Goal: Contribute content: Add original content to the website for others to see

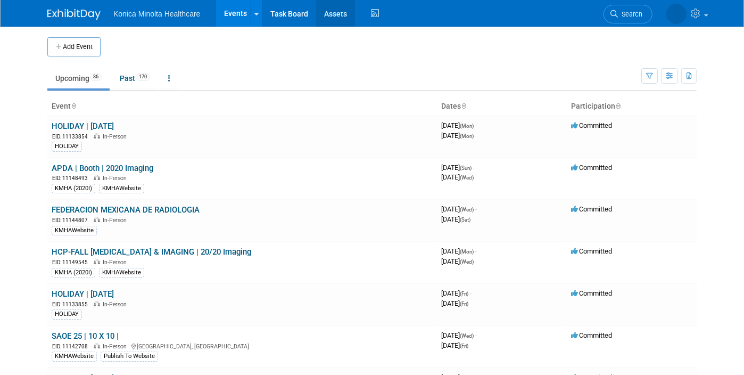
click at [335, 7] on link "Assets" at bounding box center [335, 13] width 39 height 27
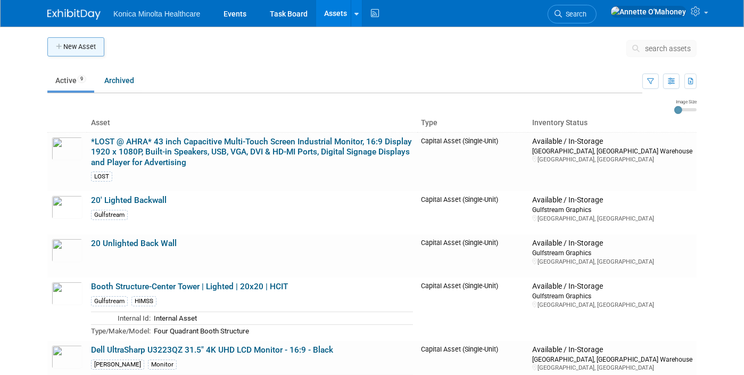
click at [56, 45] on icon "button" at bounding box center [59, 47] width 7 height 7
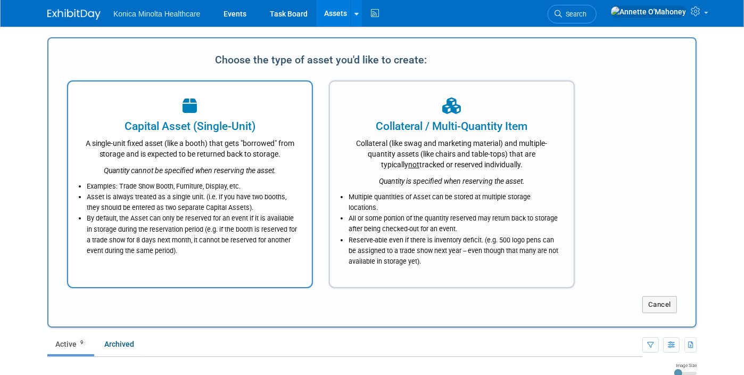
click at [211, 136] on div "A single-unit fixed asset (like a booth) that gets "borrowed" from storage and …" at bounding box center [189, 146] width 217 height 25
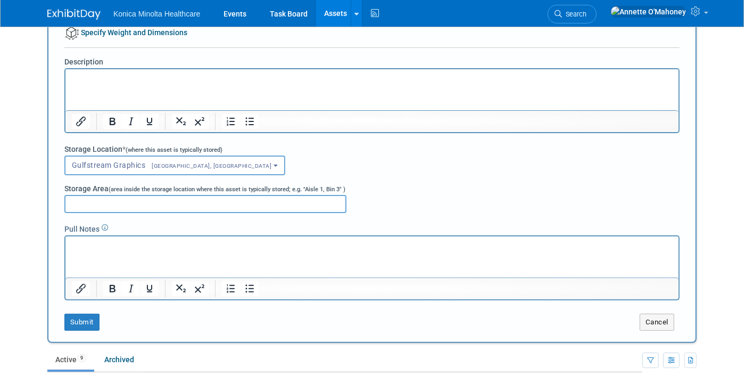
scroll to position [200, 0]
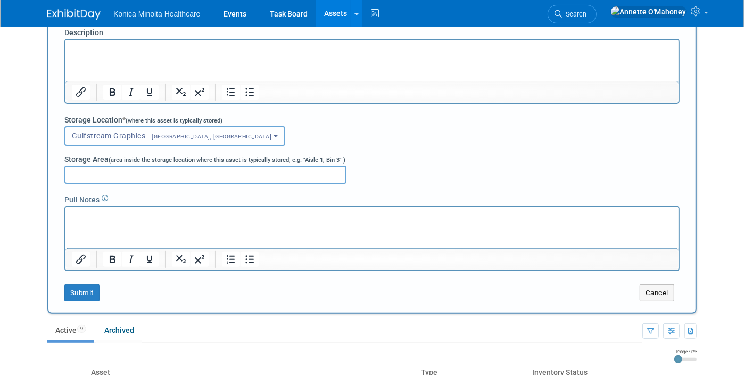
click at [171, 134] on span "[GEOGRAPHIC_DATA], [GEOGRAPHIC_DATA]" at bounding box center [209, 136] width 126 height 7
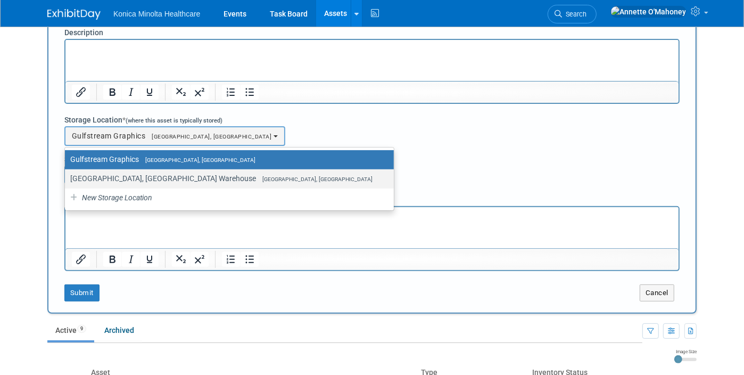
click at [154, 171] on label "[GEOGRAPHIC_DATA], [GEOGRAPHIC_DATA] Warehouse [GEOGRAPHIC_DATA], [GEOGRAPHIC_D…" at bounding box center [226, 178] width 313 height 14
click at [67, 175] on input "[GEOGRAPHIC_DATA], [GEOGRAPHIC_DATA] Warehouse [GEOGRAPHIC_DATA], [GEOGRAPHIC_D…" at bounding box center [63, 178] width 7 height 7
select select "11224132"
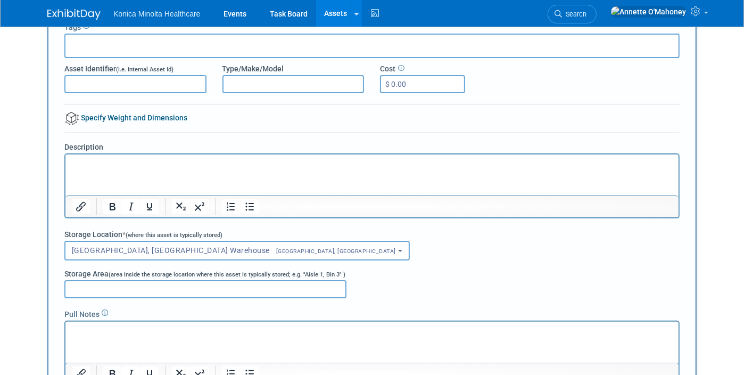
scroll to position [67, 0]
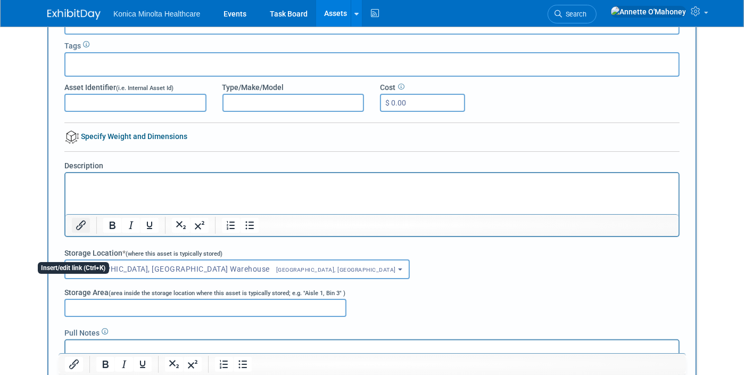
click at [76, 222] on icon "Insert/edit link" at bounding box center [81, 225] width 10 height 10
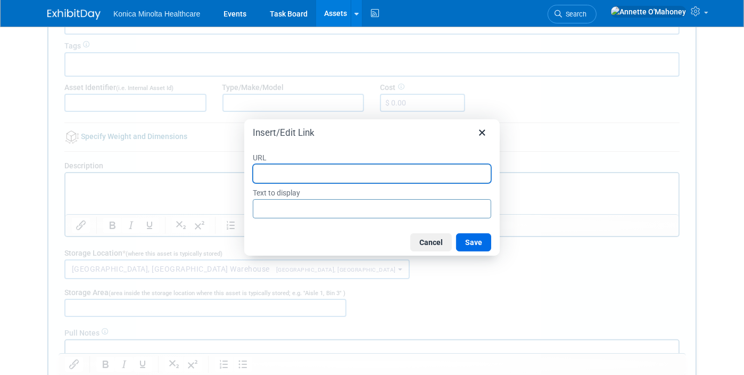
drag, startPoint x: 367, startPoint y: 163, endPoint x: 361, endPoint y: 167, distance: 6.9
click at [365, 164] on div at bounding box center [372, 173] width 238 height 19
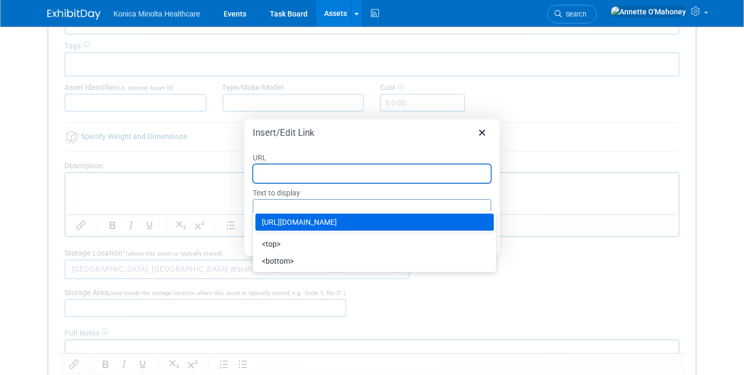
click at [379, 175] on input "URL" at bounding box center [372, 173] width 238 height 19
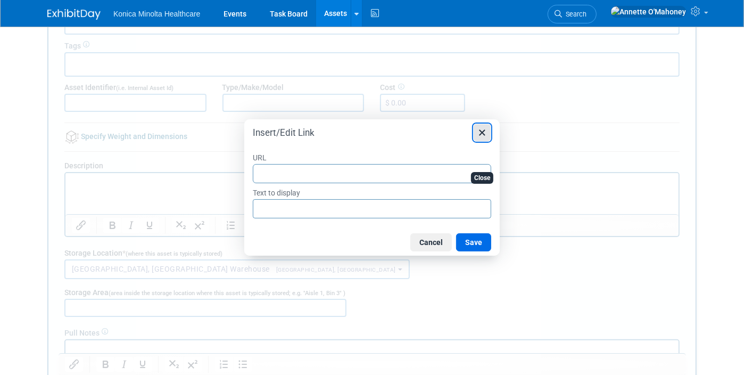
click at [483, 130] on icon "Close" at bounding box center [482, 132] width 13 height 13
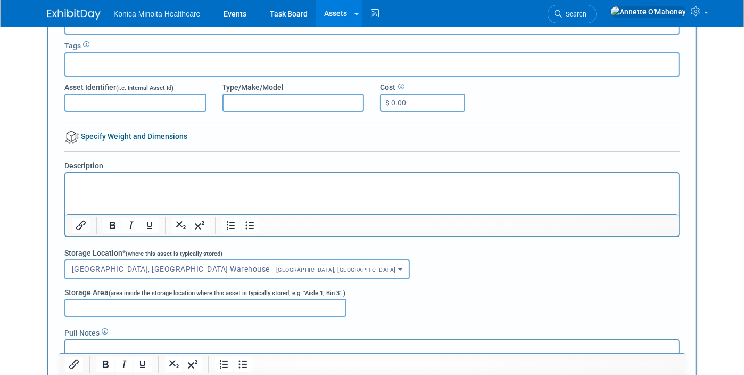
scroll to position [0, 0]
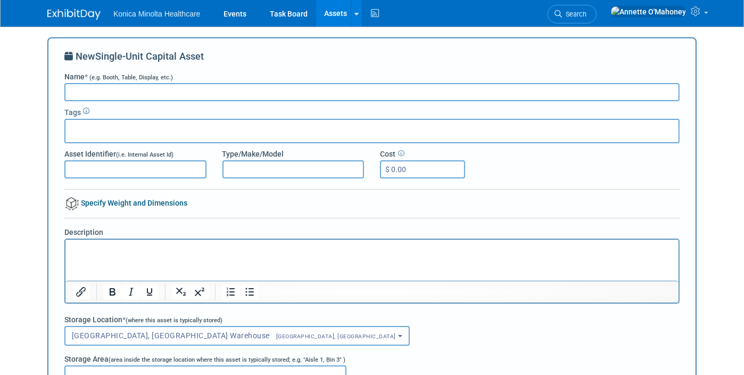
click at [206, 87] on input "Name * (e.g. Booth, Table, Display, etc.)" at bounding box center [371, 92] width 615 height 18
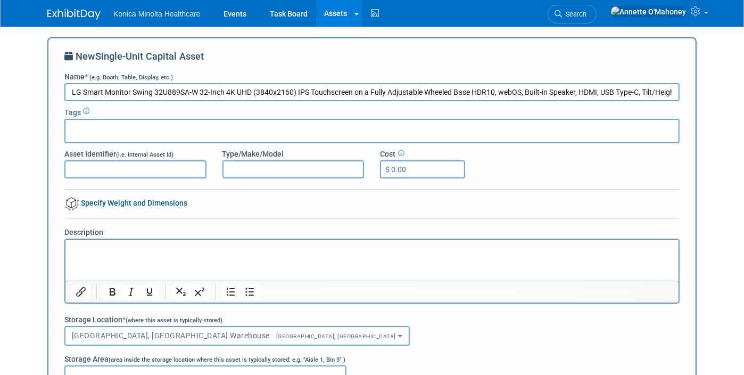
scroll to position [0, 81]
click at [64, 89] on input "LG Smart Monitor Swing 32U889SA-W 32-Inch 4K UHD (3840x2160) IPS Touchscreen on…" at bounding box center [371, 92] width 615 height 18
type input "LG Smart Monitor SwingSmart Monitor: 32U889SA-W 32-Inch 4K UHD (3840x2160) IPS …"
click at [93, 127] on input "text" at bounding box center [112, 129] width 85 height 11
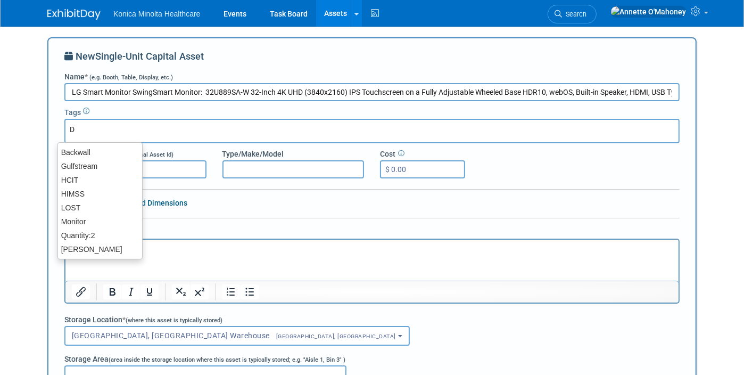
type input "DR"
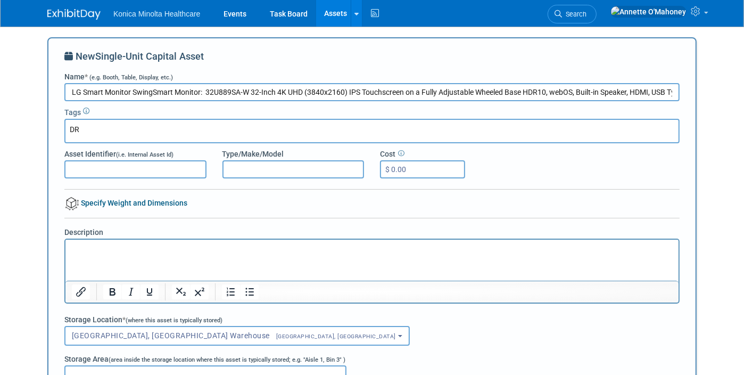
type input "DR"
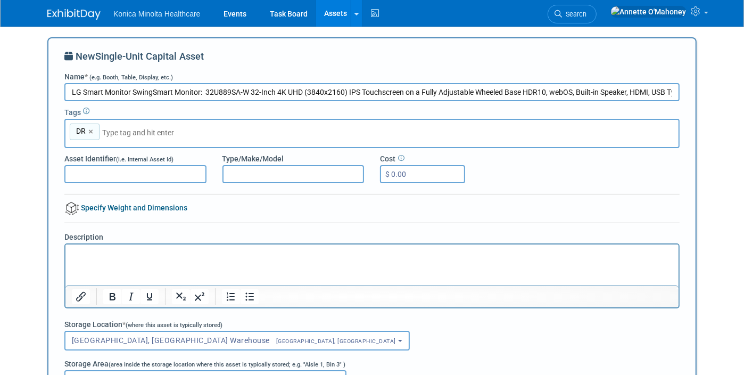
click at [384, 169] on input "$ 0.00" at bounding box center [422, 174] width 85 height 18
click at [103, 257] on p "Rich Text Area. Press ALT-0 for help." at bounding box center [371, 253] width 601 height 11
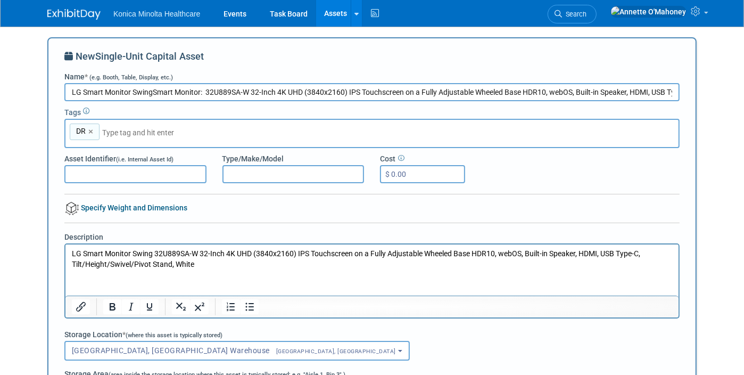
click at [211, 264] on p "LG Smart Monitor Swing 32U889SA-W 32-Inch 4K UHD (3840x2160) IPS Touchscreen on…" at bounding box center [371, 258] width 601 height 21
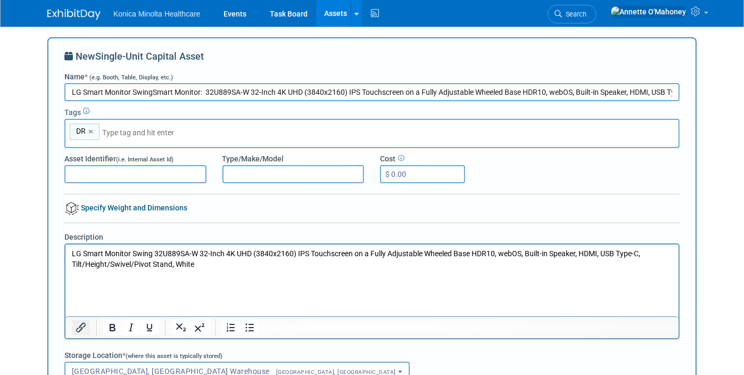
click at [76, 329] on icon "Insert/edit link" at bounding box center [81, 327] width 10 height 10
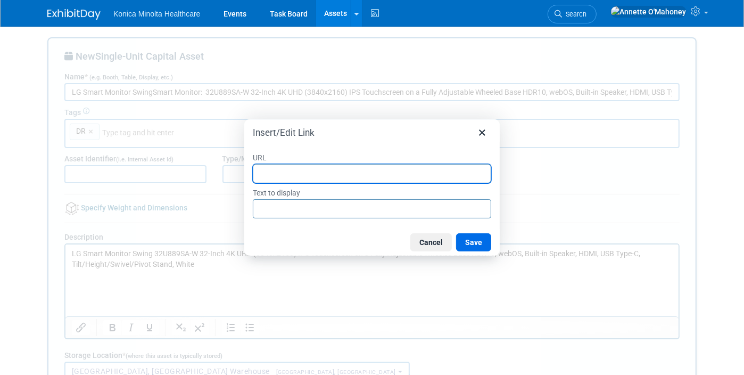
click at [314, 170] on input "URL" at bounding box center [372, 173] width 238 height 19
paste input "[URL][DOMAIN_NAME]"
type input "[URL][DOMAIN_NAME]"
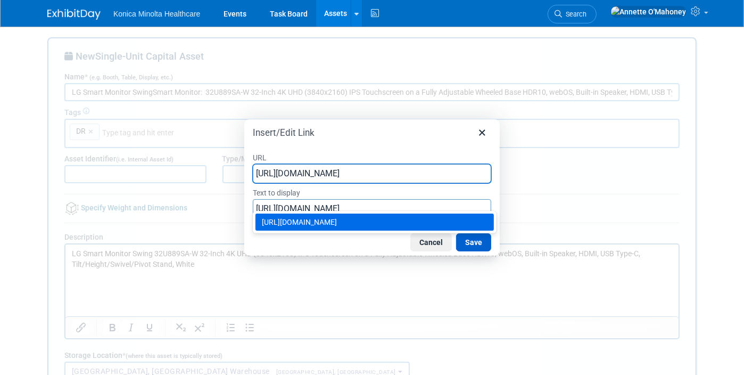
click at [481, 242] on button "Save" at bounding box center [473, 242] width 35 height 18
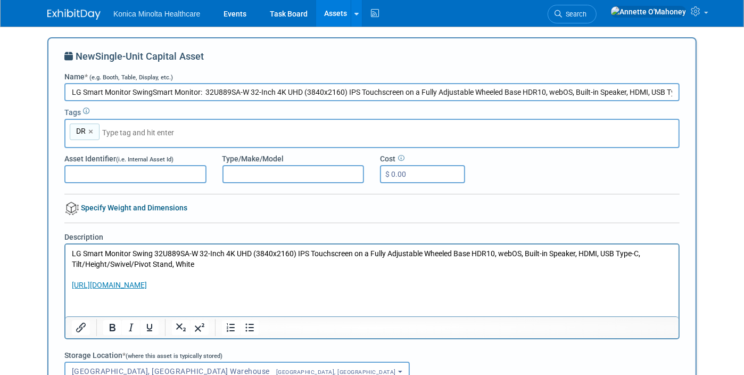
click at [407, 168] on input "$ 0.00" at bounding box center [422, 174] width 85 height 18
type input "$ 1,382.93"
click at [488, 169] on div "Cost $ 1,382.93" at bounding box center [451, 168] width 158 height 30
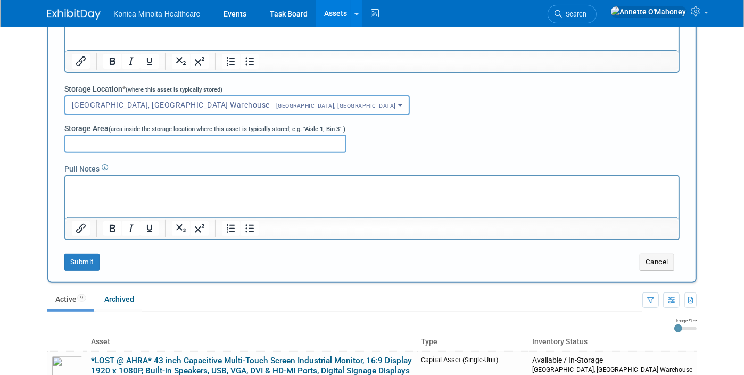
scroll to position [67, 0]
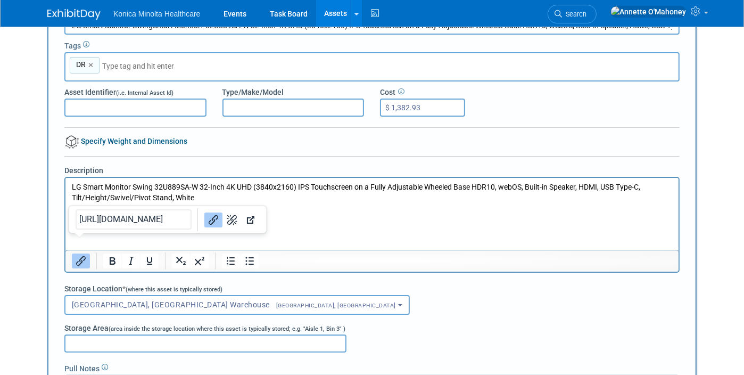
click at [74, 223] on html "LG Smart Monitor Swing 32U889SA-W 32-Inch 4K UHD (3840x2160) IPS Touchscreen on…" at bounding box center [371, 200] width 613 height 46
click at [398, 213] on body "LG Smart Monitor Swing 32U889SA-W 32-Inch 4K UHD (3840x2160) IPS Touchscreen on…" at bounding box center [372, 202] width 602 height 42
click at [400, 214] on p "[URL][DOMAIN_NAME]" at bounding box center [371, 218] width 601 height 11
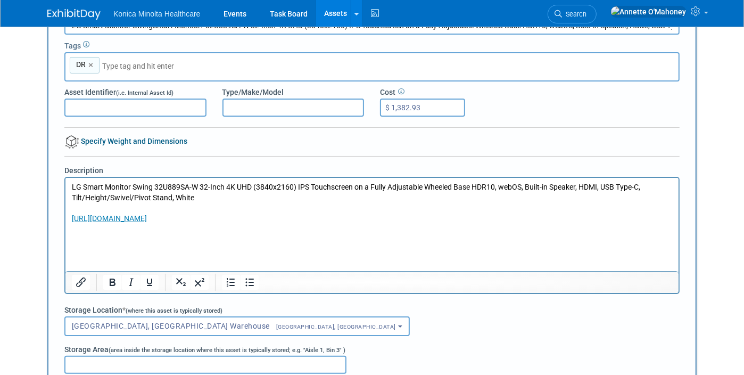
click at [99, 235] on p "Rich Text Area. Press ALT-0 for help." at bounding box center [371, 239] width 601 height 11
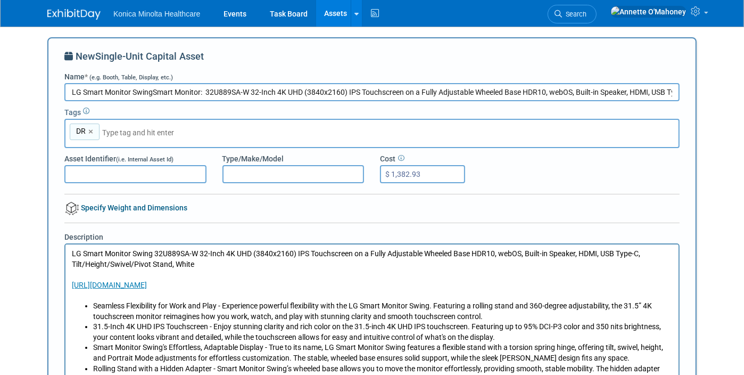
scroll to position [466, 0]
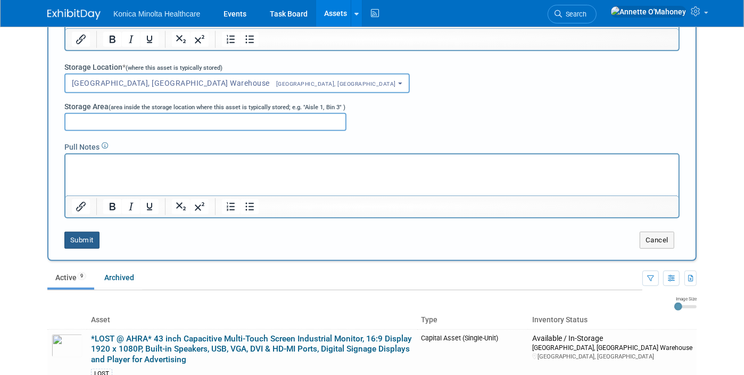
click at [80, 236] on button "Submit" at bounding box center [81, 239] width 35 height 17
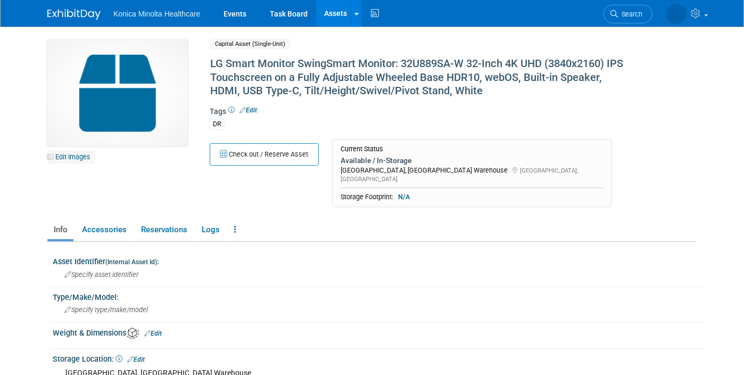
click at [65, 157] on link "Edit Images" at bounding box center [70, 156] width 47 height 13
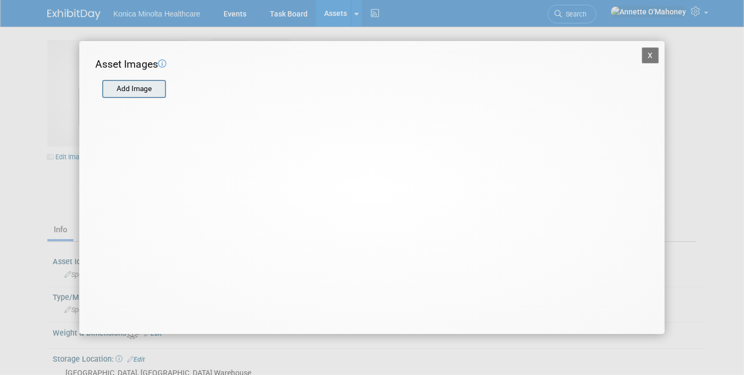
click at [136, 87] on input "file" at bounding box center [101, 89] width 127 height 16
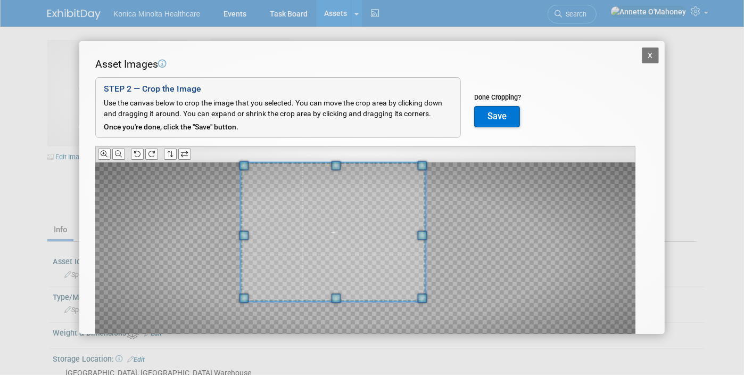
click at [296, 152] on div "Asset Images Add Image STEP 2 — Crop the Image Use the canvas below to crop the…" at bounding box center [371, 220] width 553 height 326
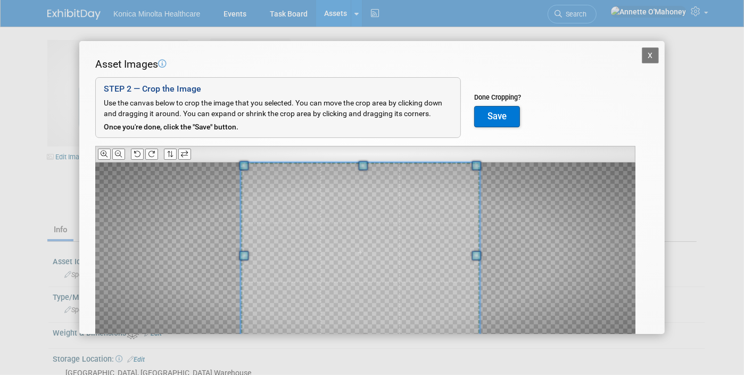
click at [479, 342] on div "X Asset Images Add Image STEP 2 — Crop the Image Use the canvas below to crop t…" at bounding box center [372, 187] width 744 height 375
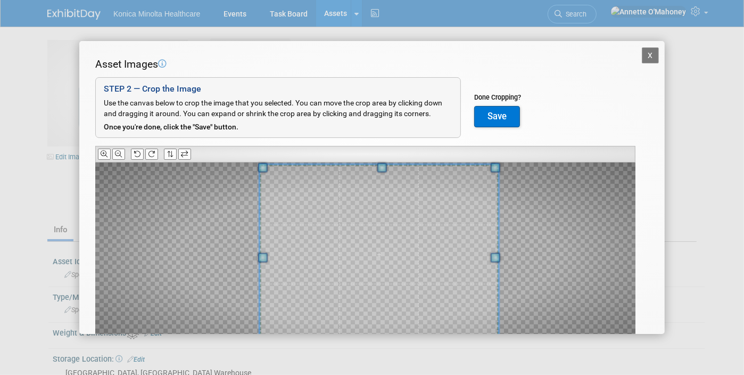
click at [420, 229] on span at bounding box center [379, 253] width 239 height 179
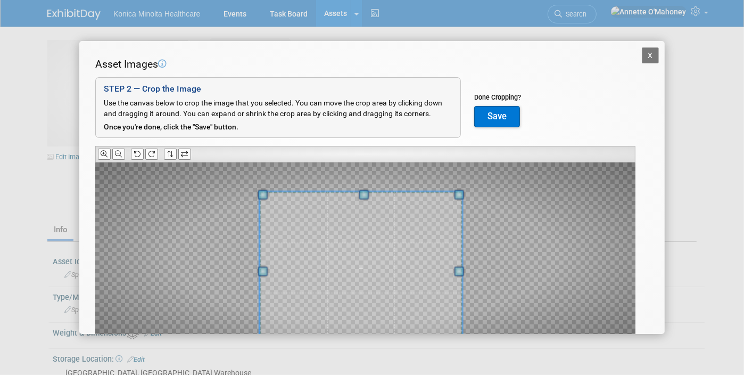
click at [440, 198] on div at bounding box center [361, 268] width 203 height 152
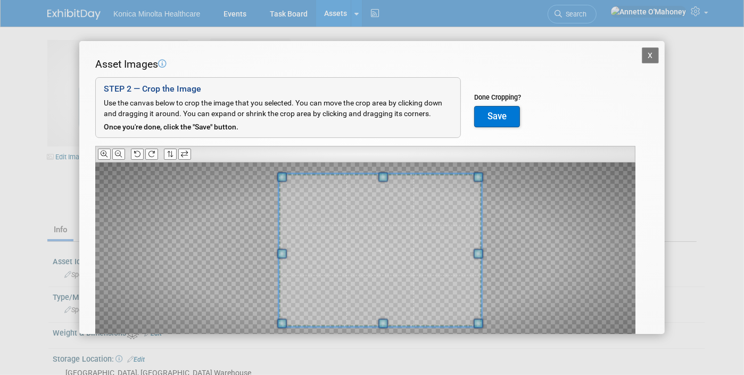
click at [401, 236] on span at bounding box center [380, 250] width 203 height 152
click at [513, 120] on button "Save" at bounding box center [497, 116] width 46 height 21
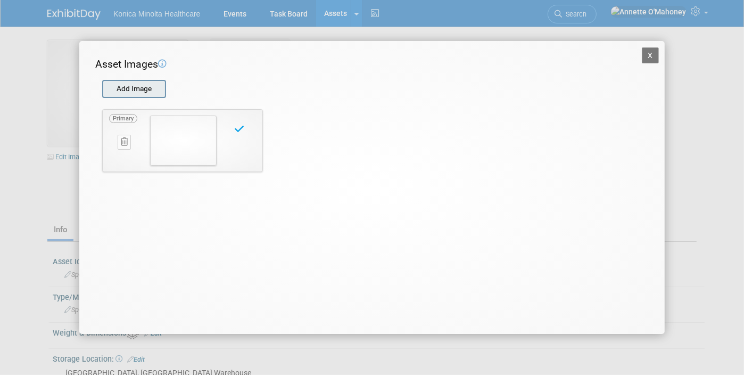
click at [143, 90] on input "file" at bounding box center [101, 89] width 127 height 16
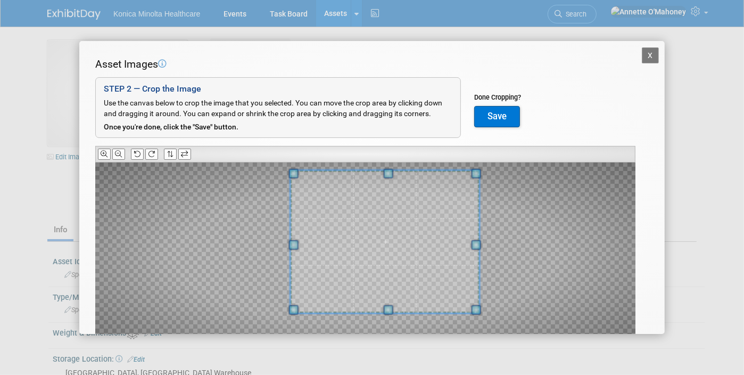
click at [446, 170] on div at bounding box center [385, 241] width 189 height 142
click at [384, 226] on span at bounding box center [386, 241] width 191 height 144
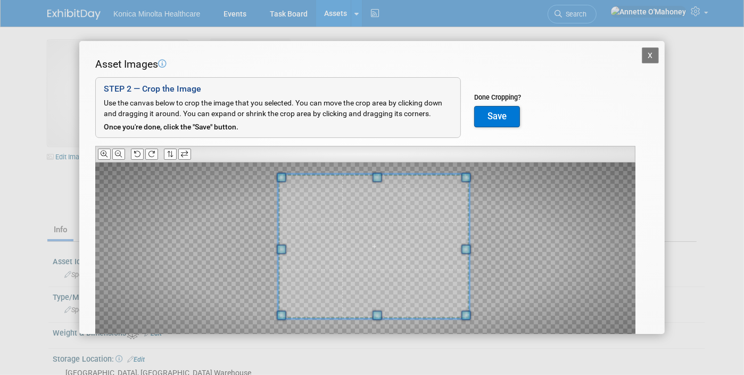
click at [372, 229] on span at bounding box center [373, 247] width 191 height 144
click at [507, 117] on button "Save" at bounding box center [497, 116] width 46 height 21
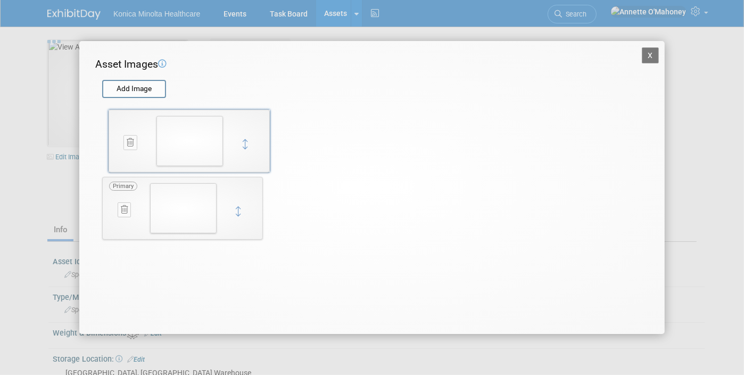
drag, startPoint x: 241, startPoint y: 210, endPoint x: 248, endPoint y: 142, distance: 67.9
click at [649, 53] on button "X" at bounding box center [650, 55] width 17 height 16
